Goal: Transaction & Acquisition: Purchase product/service

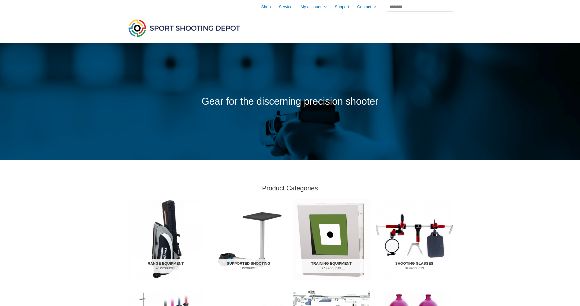
click at [415, 234] on img "Visit product category Shooting Glasses" at bounding box center [414, 239] width 77 height 81
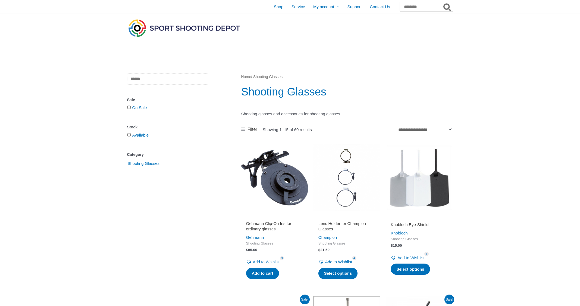
click at [139, 79] on input "text" at bounding box center [167, 78] width 81 height 11
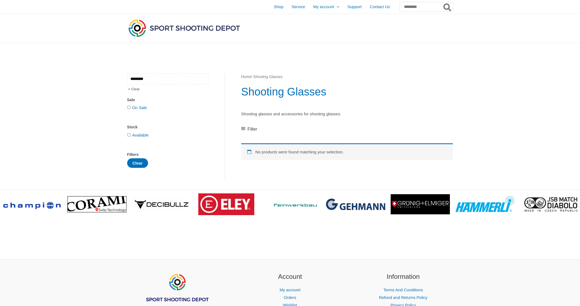
type input "********"
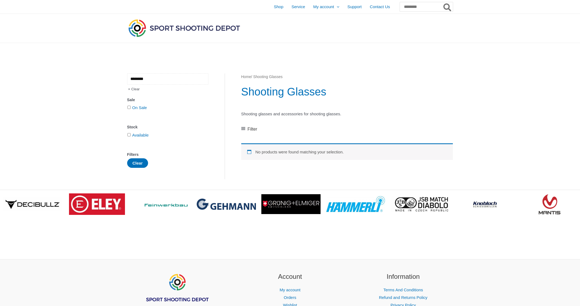
click at [149, 78] on input "********" at bounding box center [167, 78] width 81 height 11
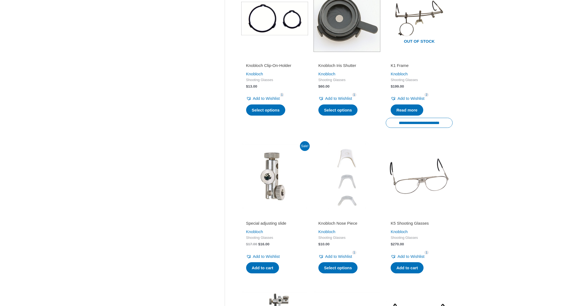
scroll to position [356, 0]
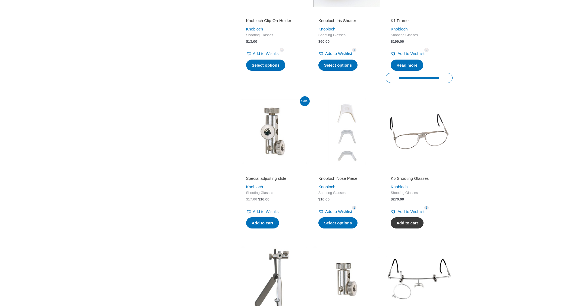
click at [414, 218] on link "Add to cart" at bounding box center [407, 222] width 33 height 11
click at [263, 131] on img at bounding box center [274, 131] width 67 height 67
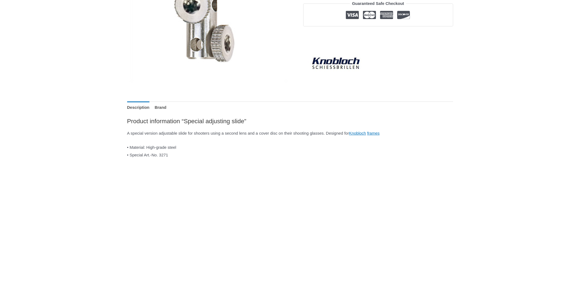
scroll to position [144, 0]
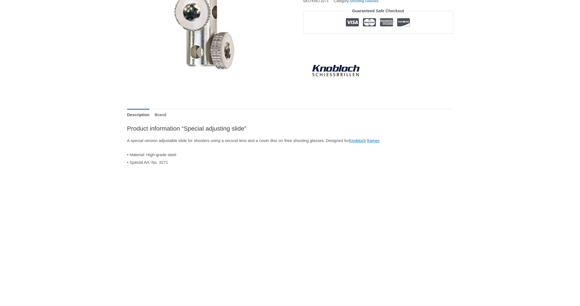
click at [166, 111] on link "Brand" at bounding box center [161, 115] width 12 height 12
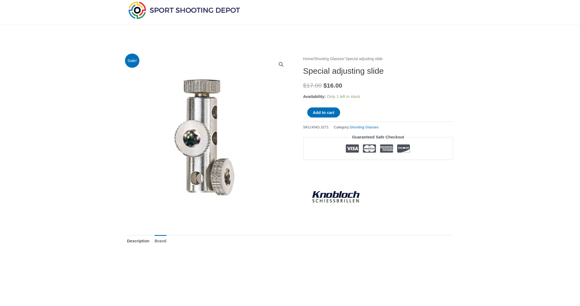
scroll to position [3, 0]
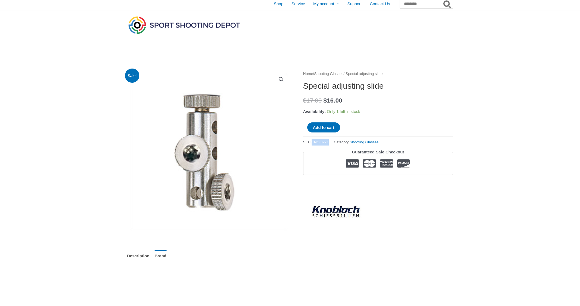
drag, startPoint x: 332, startPoint y: 141, endPoint x: 312, endPoint y: 141, distance: 20.1
click at [312, 141] on span "SKU: KNO.3271" at bounding box center [316, 142] width 26 height 7
copy span "KNO.3271"
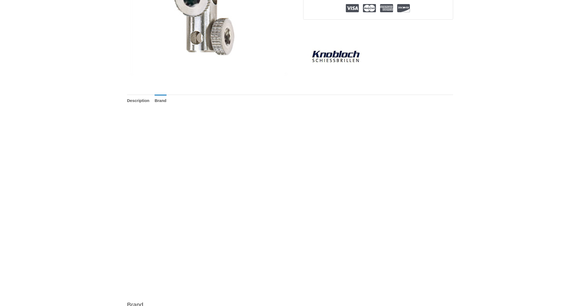
scroll to position [172, 0]
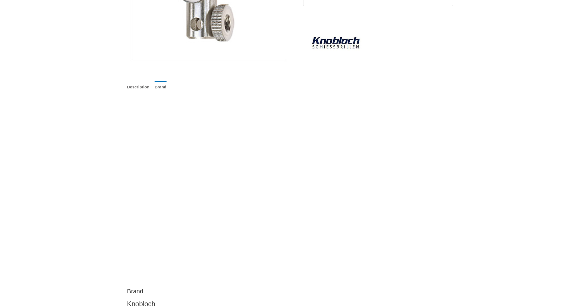
click at [145, 88] on link "Description" at bounding box center [138, 87] width 23 height 12
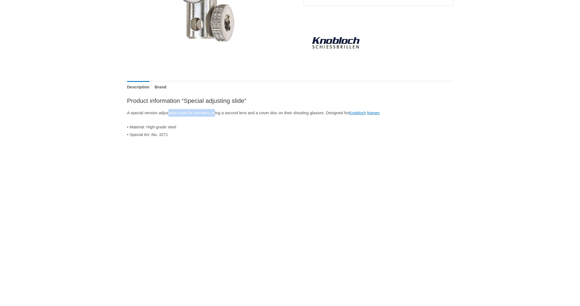
drag, startPoint x: 173, startPoint y: 111, endPoint x: 231, endPoint y: 111, distance: 58.1
click at [231, 111] on p "A special version adjustable slide for shooters using a second lens and a cover…" at bounding box center [290, 113] width 326 height 8
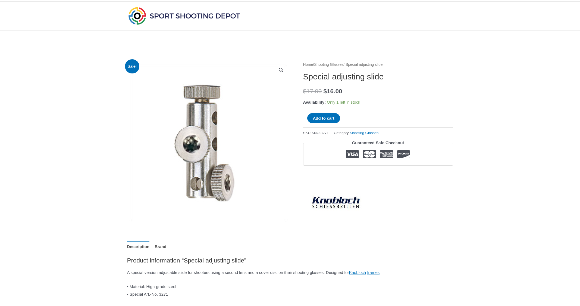
scroll to position [0, 0]
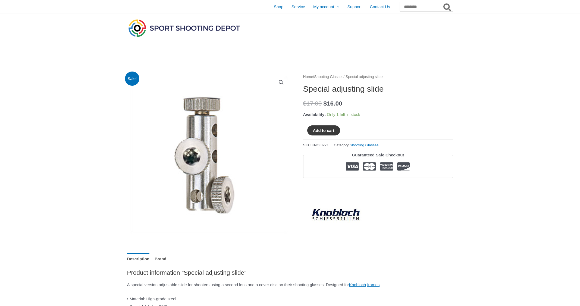
click at [334, 129] on button "Add to cart" at bounding box center [323, 130] width 33 height 10
click at [407, 8] on input "Search for:" at bounding box center [426, 7] width 54 height 10
click at [442, 2] on button "Search" at bounding box center [447, 7] width 11 height 10
type input "********"
click at [442, 2] on button "Search" at bounding box center [447, 7] width 11 height 10
